Goal: Information Seeking & Learning: Find specific fact

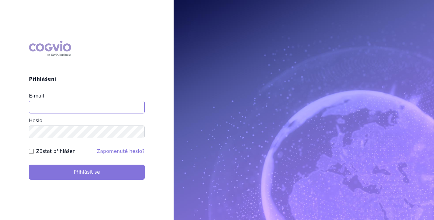
type input "brectan@vzacna-onemocneni.cz"
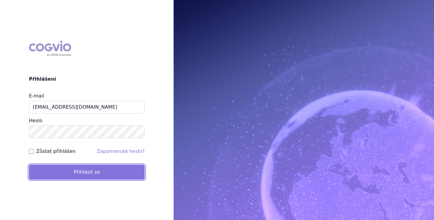
click at [101, 172] on button "Přihlásit se" at bounding box center [87, 172] width 116 height 15
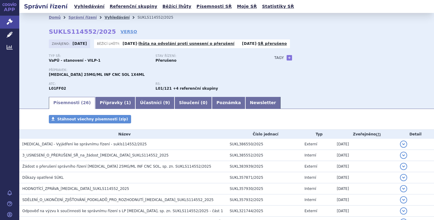
click at [109, 15] on link "Vyhledávání" at bounding box center [117, 17] width 25 height 4
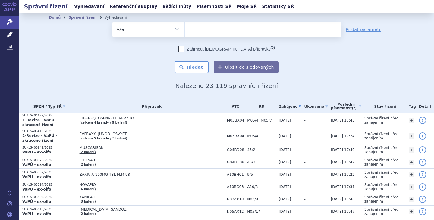
click at [177, 24] on select "Vše Spisová značka Typ SŘ Přípravek/SUKL kód Účastník/Držitel" at bounding box center [148, 29] width 72 height 14
select select "filter-procedure-type"
click at [112, 22] on select "Vše Spisová značka Typ SŘ Přípravek/SUKL kód Účastník/Držitel" at bounding box center [148, 29] width 72 height 14
click at [193, 33] on ul at bounding box center [263, 28] width 156 height 13
click at [185, 33] on select at bounding box center [185, 29] width 0 height 15
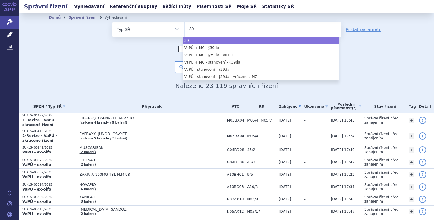
type input "39"
select select "39"
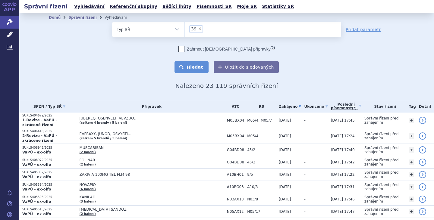
click at [191, 71] on button "Hledat" at bounding box center [192, 67] width 34 height 12
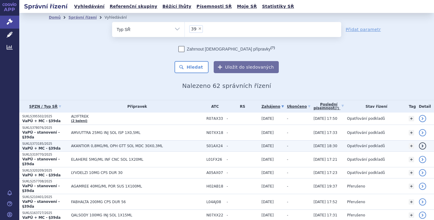
click at [120, 144] on span "AKANTIOR 0,8MG/ML OPH GTT SOL MDC 30X0,3ML" at bounding box center [137, 146] width 132 height 4
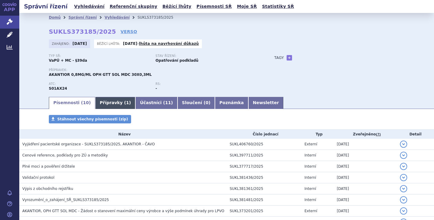
click at [104, 102] on link "Přípravky ( 1 )" at bounding box center [115, 103] width 40 height 12
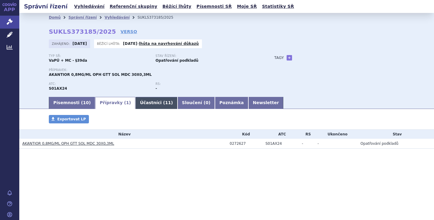
click at [144, 102] on link "Účastníci ( 11 )" at bounding box center [156, 103] width 42 height 12
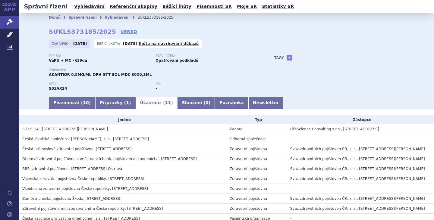
click at [147, 92] on div "ATC: S01AX24 RS: -" at bounding box center [155, 89] width 213 height 14
click at [248, 100] on link "Newsletter" at bounding box center [265, 103] width 35 height 12
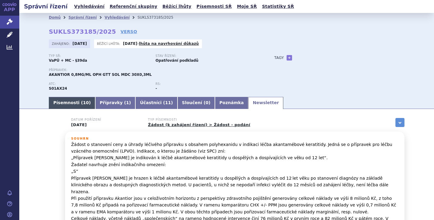
click at [68, 101] on link "Písemnosti ( 10 )" at bounding box center [72, 103] width 46 height 12
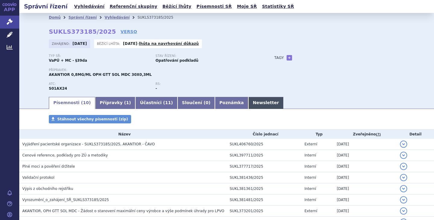
click at [248, 100] on link "Newsletter" at bounding box center [265, 103] width 35 height 12
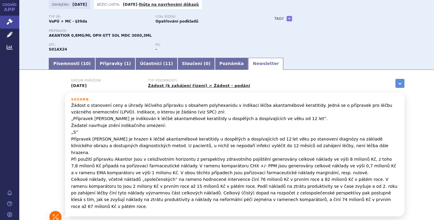
scroll to position [53, 0]
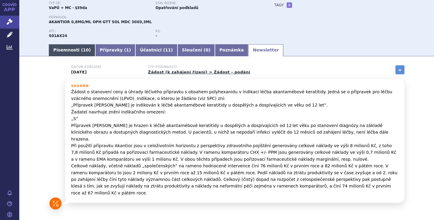
click at [64, 50] on link "Písemnosti ( 10 )" at bounding box center [72, 50] width 46 height 12
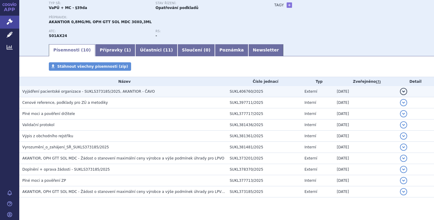
click at [86, 93] on span "Vyjádření pacientské organizace - SUKLS373185/2025, AKANTIOR - ČAVO" at bounding box center [88, 92] width 133 height 4
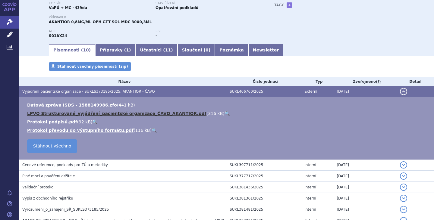
click at [103, 112] on link "LPVO Strukturované_vyjádření_pacientské organizace_ČAVO_AKANTIOR.pdf" at bounding box center [116, 113] width 179 height 5
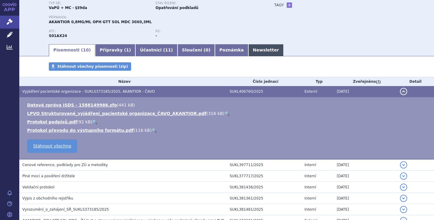
click at [248, 51] on link "Newsletter" at bounding box center [265, 50] width 35 height 12
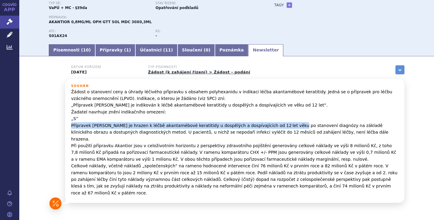
drag, startPoint x: 69, startPoint y: 127, endPoint x: 269, endPoint y: 123, distance: 199.9
click at [269, 123] on p "Žádost o stanovení ceny a úhrady léčivého přípravku s obsahem polyhexanidu v in…" at bounding box center [234, 143] width 327 height 108
click at [208, 125] on p "Žádost o stanovení ceny a úhrady léčivého přípravku s obsahem polyhexanidu v in…" at bounding box center [234, 143] width 327 height 108
copy p "Přípravek Akantior je hrazen k léčbě akantamébové keratitidy u dospělých a dosp…"
click at [58, 48] on link "Písemnosti ( 10 )" at bounding box center [72, 50] width 46 height 12
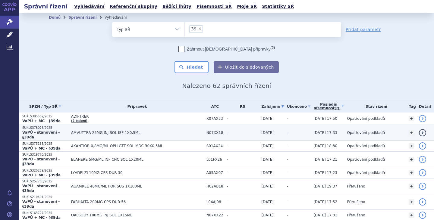
click at [91, 131] on span "AMVUTTRA 25MG INJ SOL ISP 1X0,5ML" at bounding box center [137, 133] width 132 height 4
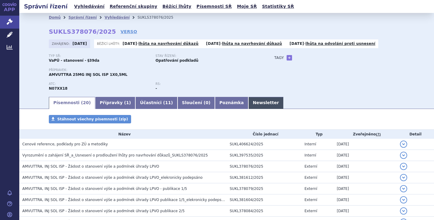
click at [248, 101] on link "Newsletter" at bounding box center [265, 103] width 35 height 12
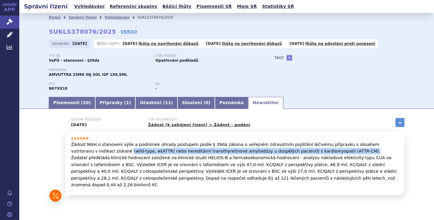
drag, startPoint x: 69, startPoint y: 152, endPoint x: 288, endPoint y: 153, distance: 218.6
click at [288, 153] on p "Žádost MAH o stanovení výše a podmínek úhrady postupem podle § 39da zákona o ve…" at bounding box center [234, 164] width 327 height 47
copy p "(wild-type, wtATTR) nebo hereditární transthyretinové amyloidózy u dospělých pa…"
click at [56, 103] on link "Písemnosti ( 20 )" at bounding box center [72, 103] width 46 height 12
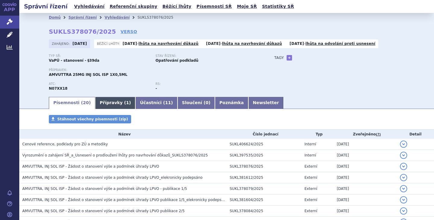
click at [105, 102] on link "Přípravky ( 1 )" at bounding box center [115, 103] width 40 height 12
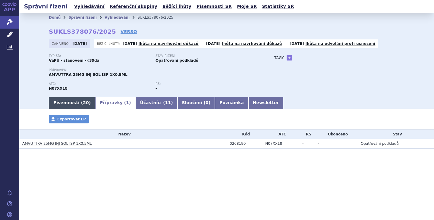
click at [60, 106] on link "Písemnosti ( 20 )" at bounding box center [72, 103] width 46 height 12
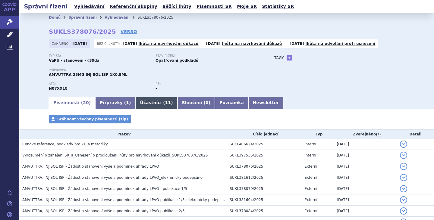
click at [142, 106] on link "Účastníci ( 11 )" at bounding box center [156, 103] width 42 height 12
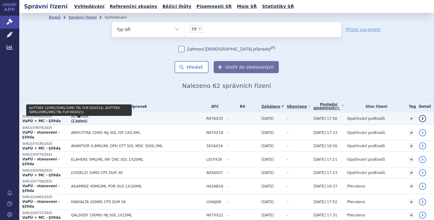
click at [81, 119] on link "(2 balení)" at bounding box center [79, 120] width 16 height 3
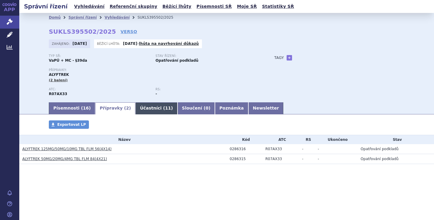
click at [138, 107] on link "Účastníci ( 11 )" at bounding box center [156, 109] width 42 height 12
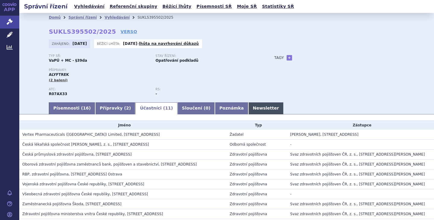
click at [248, 107] on link "Newsletter" at bounding box center [265, 109] width 35 height 12
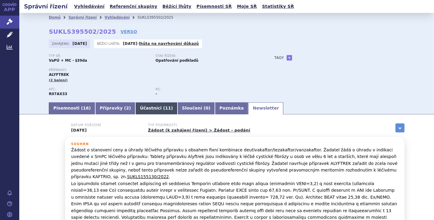
click at [135, 108] on link "Účastníci ( 11 )" at bounding box center [156, 109] width 42 height 12
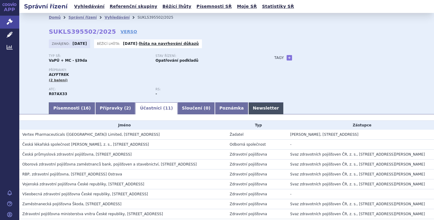
click at [248, 110] on link "Newsletter" at bounding box center [265, 109] width 35 height 12
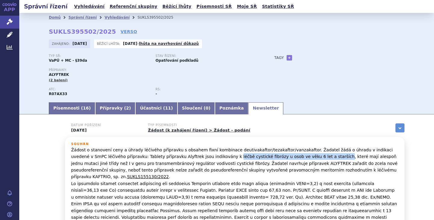
drag, startPoint x: 187, startPoint y: 157, endPoint x: 283, endPoint y: 156, distance: 96.2
click at [283, 156] on p "Žádost o stanovení ceny a úhrady léčivého přípravku s obsahem fixní kombinace d…" at bounding box center [234, 194] width 327 height 95
copy p "léčbě cystické fibrózy u osob ve věku 6 let a starších"
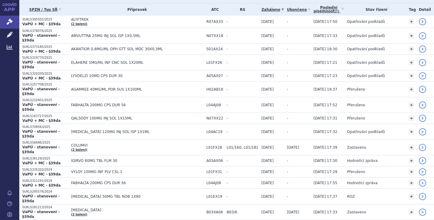
scroll to position [101, 0]
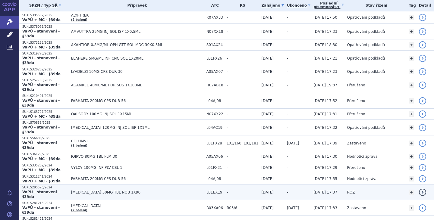
click at [109, 191] on span "[MEDICAL_DATA] 50MG TBL NOB 1X90" at bounding box center [137, 193] width 132 height 4
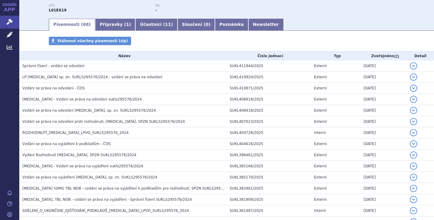
scroll to position [84, 0]
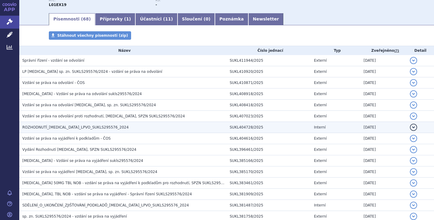
click at [66, 130] on h3 "ROZHODNUTÍ_[MEDICAL_DATA]_LPVO_SUKLS295576_2024" at bounding box center [124, 128] width 204 height 6
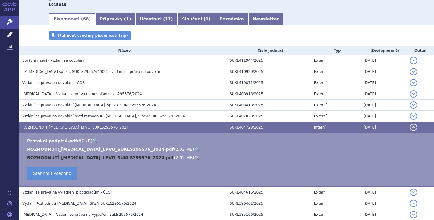
click at [72, 157] on link "ROZHODNUTÍ_[MEDICAL_DATA]_LPVO_SUKLS295576_2024.pdf" at bounding box center [100, 158] width 147 height 5
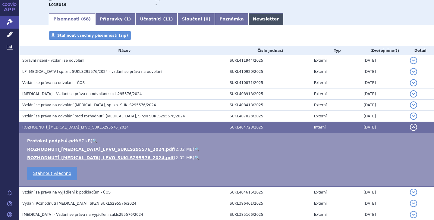
click at [248, 21] on link "Newsletter" at bounding box center [265, 19] width 35 height 12
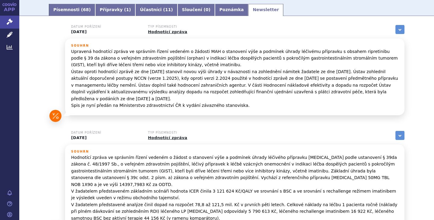
scroll to position [81, 0]
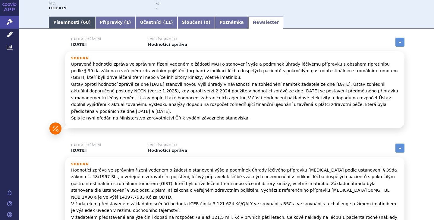
click at [67, 24] on link "Písemnosti ( 68 )" at bounding box center [72, 23] width 46 height 12
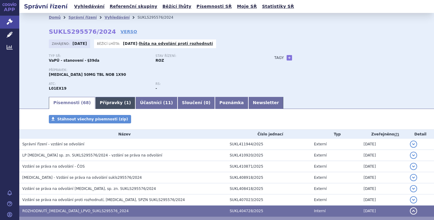
click at [100, 102] on link "Přípravky ( 1 )" at bounding box center [115, 103] width 40 height 12
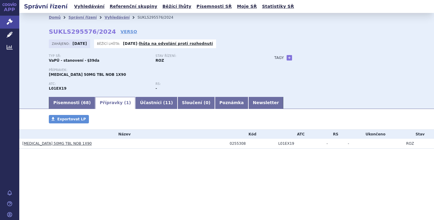
click at [39, 144] on link "QINLOCK 50MG TBL NOB 1X90" at bounding box center [56, 144] width 69 height 4
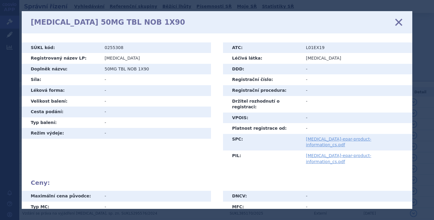
scroll to position [5, 0]
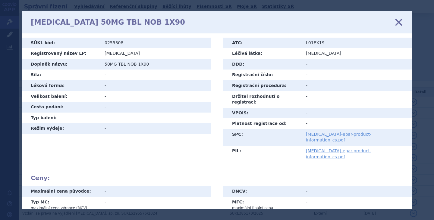
click at [359, 132] on link "[MEDICAL_DATA]-epar-product-information_cs.pdf" at bounding box center [338, 137] width 65 height 11
click at [404, 21] on div "[MEDICAL_DATA] 50MG TBL NOB 1X90 zavřít" at bounding box center [217, 22] width 391 height 22
click at [401, 22] on icon at bounding box center [399, 22] width 13 height 13
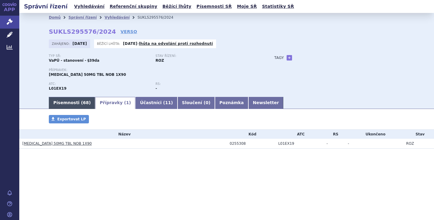
click at [68, 103] on link "Písemnosti ( 68 )" at bounding box center [72, 103] width 46 height 12
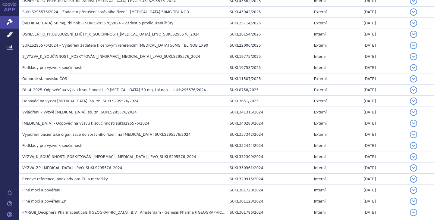
scroll to position [629, 0]
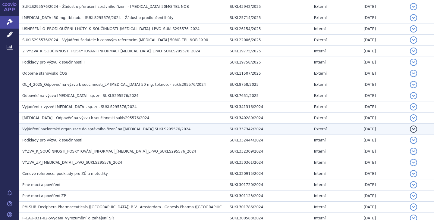
click at [109, 128] on span "Vyjádření pacientské organizace do správního řízení na Qinlock SUKLS295576/2024" at bounding box center [106, 129] width 168 height 4
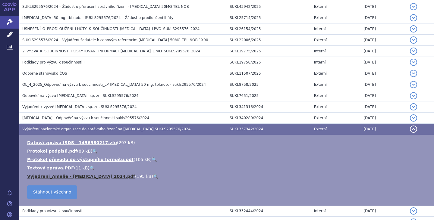
click at [83, 176] on link "Vyjadreni_Amelie - Qinlock 2024.pdf" at bounding box center [81, 176] width 108 height 5
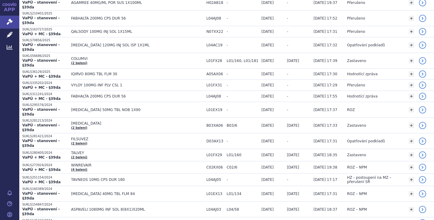
scroll to position [185, 0]
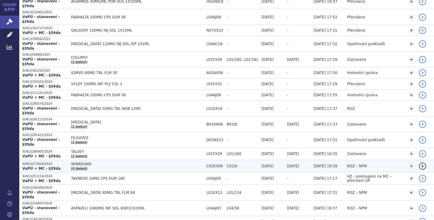
click at [87, 162] on span "WINREVAIR" at bounding box center [137, 164] width 132 height 4
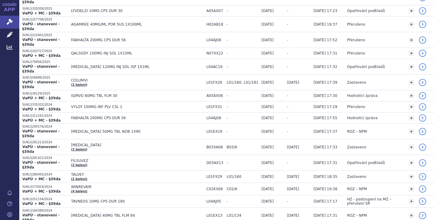
scroll to position [163, 0]
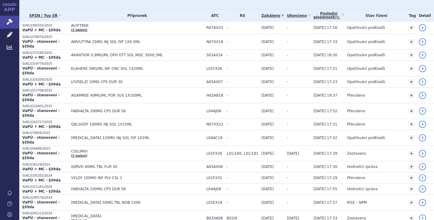
scroll to position [92, 0]
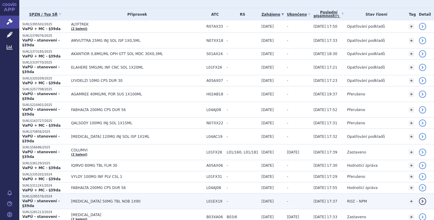
click at [347, 200] on span "ROZ – NPM" at bounding box center [357, 202] width 20 height 4
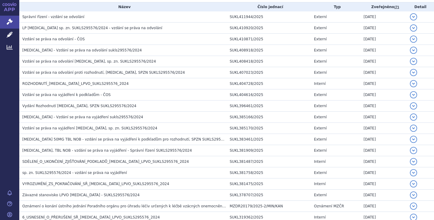
scroll to position [134, 0]
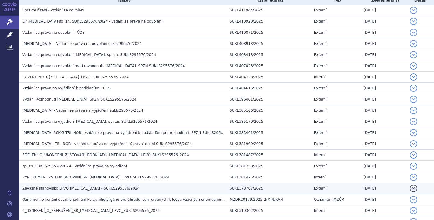
click at [108, 188] on span "Závazné stanovisko LPVO QINLOCK - SUKLS295576/2024" at bounding box center [80, 189] width 117 height 4
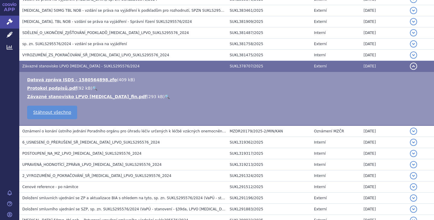
scroll to position [270, 0]
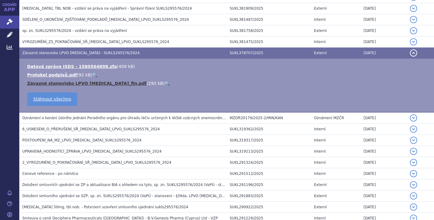
click at [98, 84] on link "Závazné stanovisko LPVO QINLOCK_fin.pdf" at bounding box center [87, 83] width 120 height 5
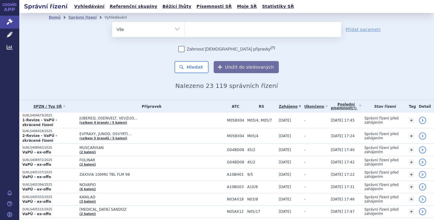
drag, startPoint x: 0, startPoint y: 0, endPoint x: 176, endPoint y: 27, distance: 178.1
click at [176, 27] on select "Vše Spisová značka Typ SŘ Přípravek/SUKL kód Účastník/Držitel" at bounding box center [148, 29] width 72 height 14
select select "filter-procedure-type"
click at [112, 22] on select "Vše Spisová značka Typ SŘ Přípravek/SUKL kód Účastník/Držitel" at bounding box center [148, 29] width 72 height 14
click at [211, 30] on ul at bounding box center [263, 28] width 156 height 13
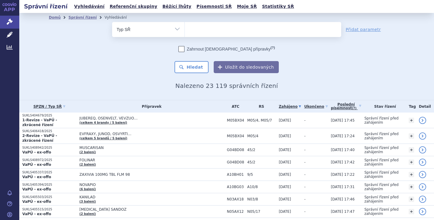
click at [185, 30] on select at bounding box center [185, 29] width 0 height 15
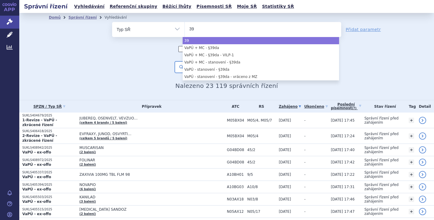
type input "39"
select select "39"
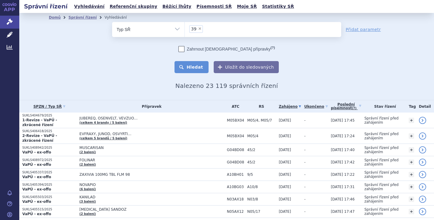
click at [187, 69] on button "Hledat" at bounding box center [192, 67] width 34 height 12
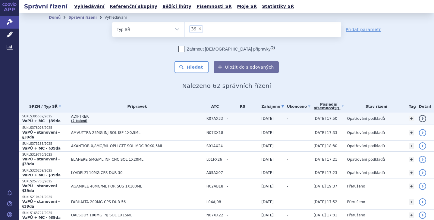
click at [77, 118] on span "ALYFTREK" at bounding box center [137, 117] width 132 height 4
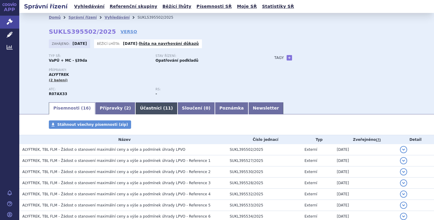
click at [137, 104] on link "Účastníci ( 11 )" at bounding box center [156, 109] width 42 height 12
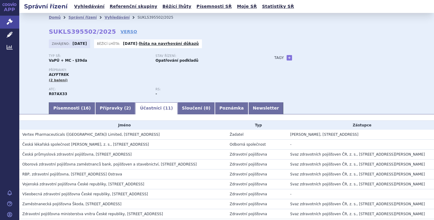
scroll to position [55, 0]
